Goal: Task Accomplishment & Management: Complete application form

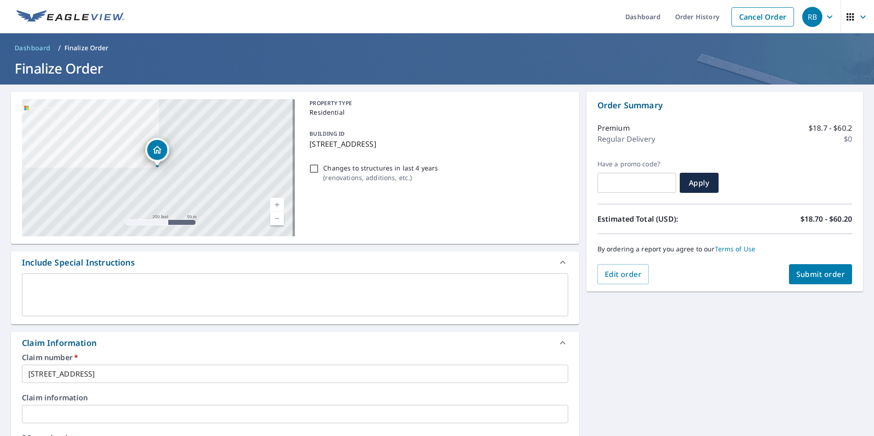
scroll to position [274, 0]
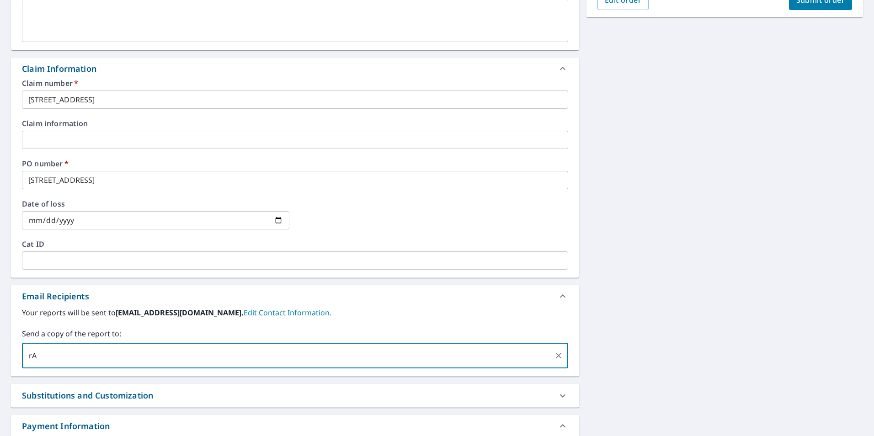
type input "r"
type input "[PERSON_NAME].[PERSON_NAME]@SRS"
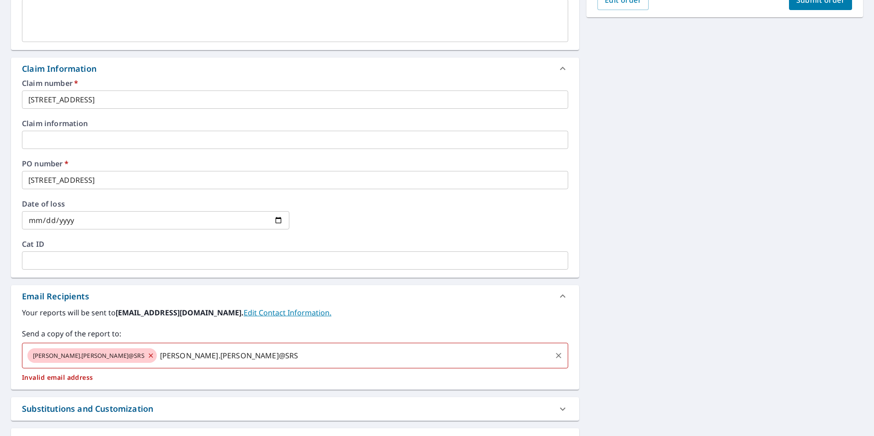
click at [149, 355] on icon at bounding box center [151, 355] width 4 height 4
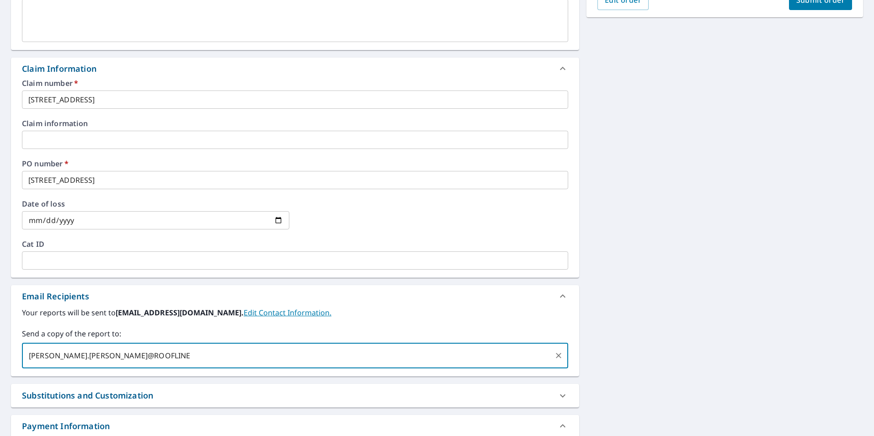
type input "[PERSON_NAME].[PERSON_NAME]@ROOFLINE"
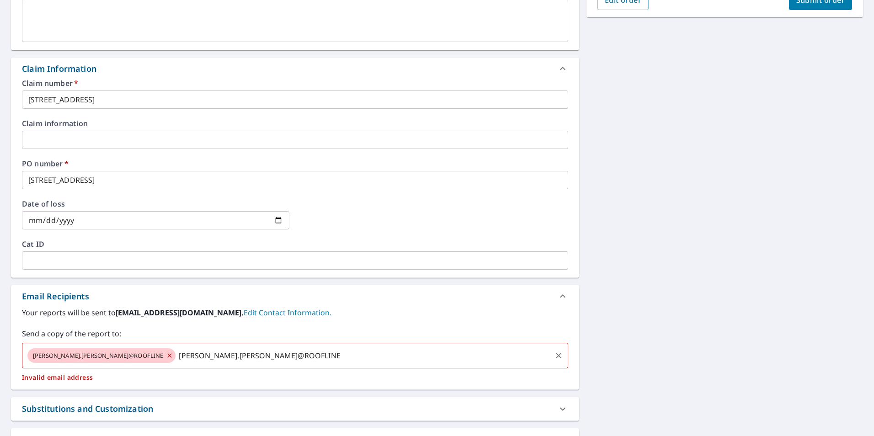
click at [130, 359] on div "[PERSON_NAME].[PERSON_NAME]@ROOFLINE [PERSON_NAME].[PERSON_NAME]@ROOFLINE ​" at bounding box center [295, 356] width 546 height 26
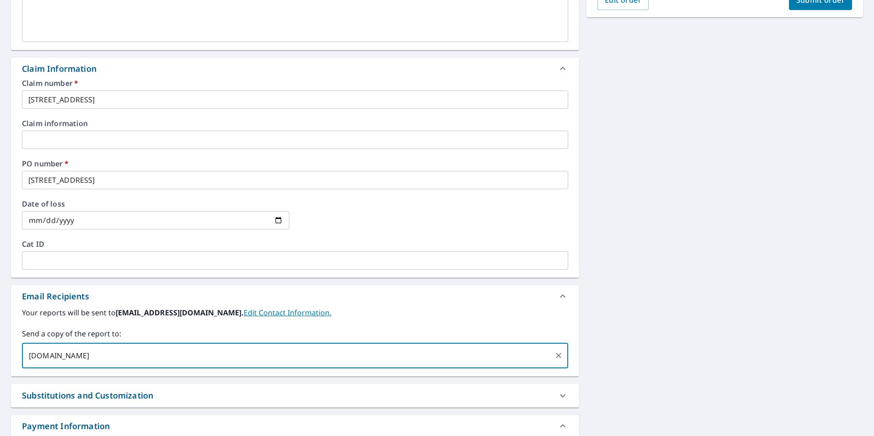
type input "[DOMAIN_NAME]"
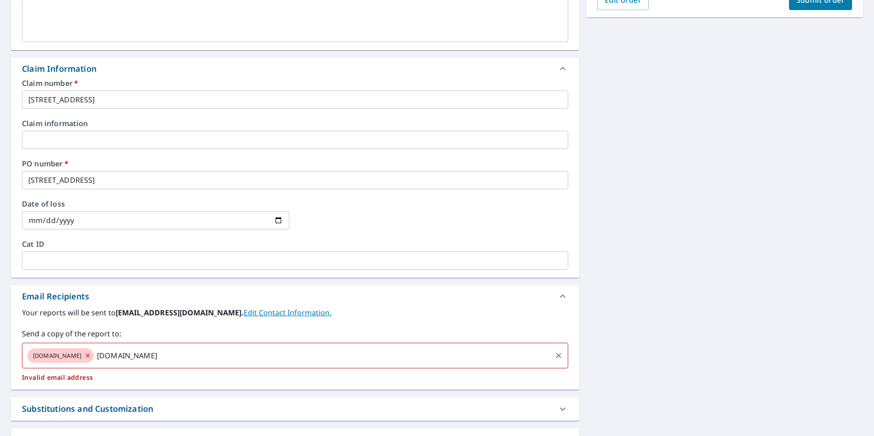
drag, startPoint x: 82, startPoint y: 355, endPoint x: 108, endPoint y: 355, distance: 25.6
click at [82, 355] on span "[DOMAIN_NAME]" at bounding box center [56, 356] width 59 height 9
click at [90, 354] on icon at bounding box center [87, 355] width 4 height 4
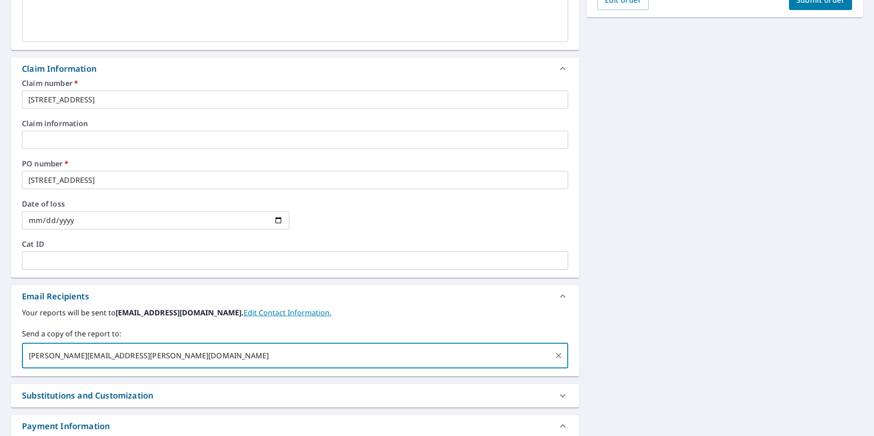
type input "[PERSON_NAME][EMAIL_ADDRESS][PERSON_NAME][DOMAIN_NAME]"
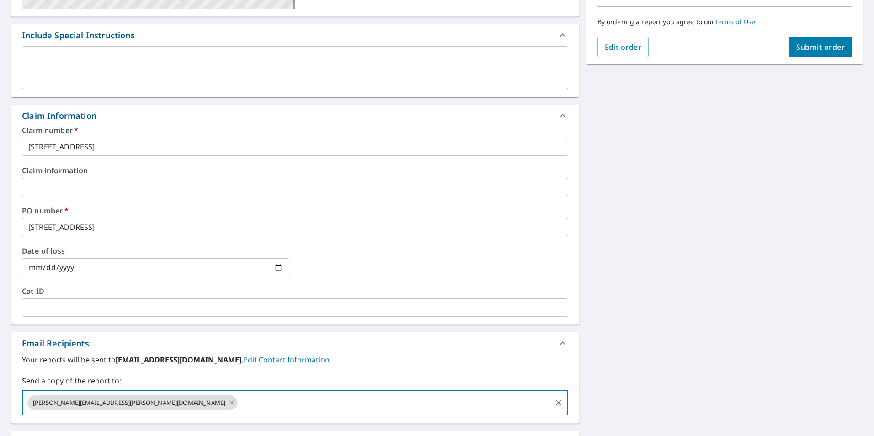
scroll to position [183, 0]
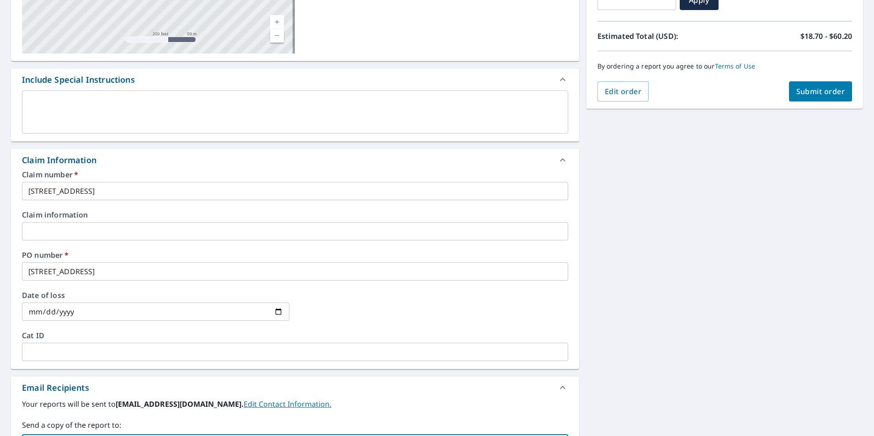
click at [810, 85] on button "Submit order" at bounding box center [821, 91] width 64 height 20
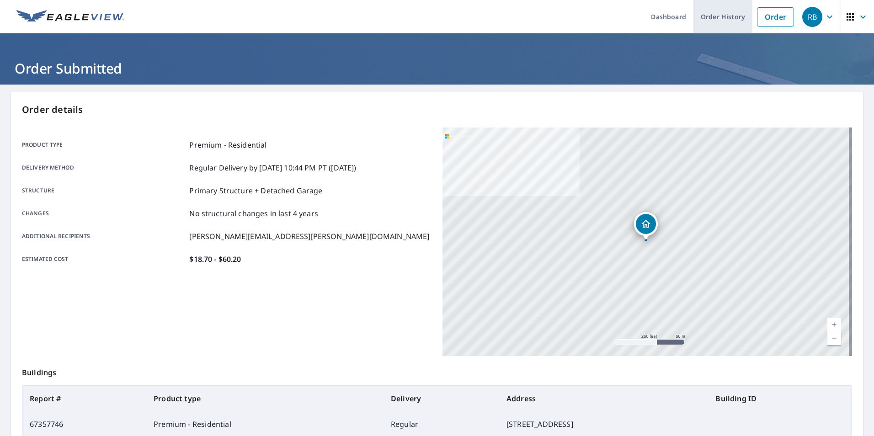
click at [721, 18] on link "Order History" at bounding box center [722, 16] width 59 height 33
